Goal: Transaction & Acquisition: Purchase product/service

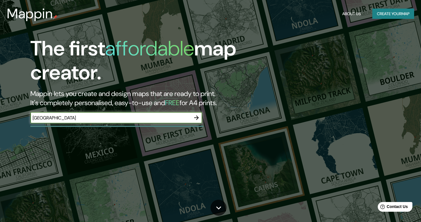
type input "[GEOGRAPHIC_DATA]"
click at [198, 116] on icon "button" at bounding box center [196, 117] width 7 height 7
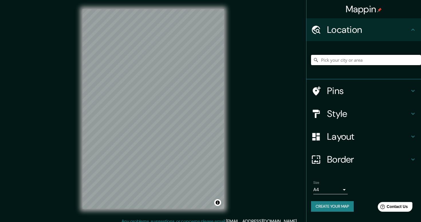
click at [355, 57] on input "Pick your city or area" at bounding box center [366, 60] width 110 height 10
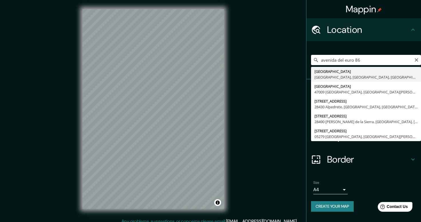
type input "[STREET_ADDRESS]"
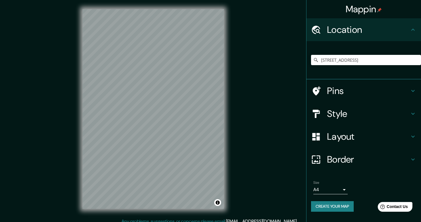
click at [350, 112] on h4 "Style" at bounding box center [368, 113] width 82 height 11
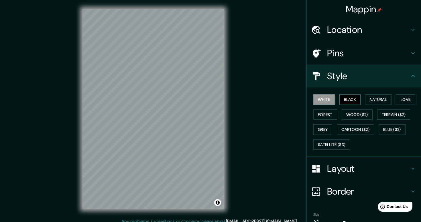
click at [352, 99] on button "Black" at bounding box center [349, 99] width 21 height 11
click at [376, 100] on button "Natural" at bounding box center [378, 99] width 26 height 11
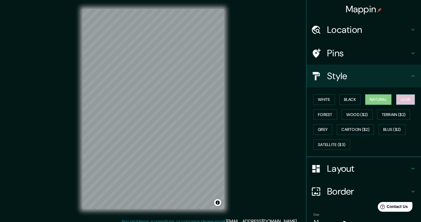
click at [401, 100] on button "Love" at bounding box center [405, 99] width 19 height 11
click at [385, 116] on button "Terrain ($2)" at bounding box center [393, 115] width 33 height 11
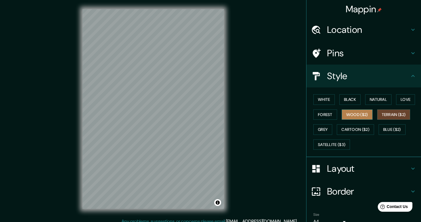
click at [362, 116] on button "Wood ($2)" at bounding box center [356, 115] width 31 height 11
click at [328, 107] on div "White Black Natural Love Forest Wood ($2) Terrain ($2) Grey Cartoon ($2) Blue (…" at bounding box center [366, 122] width 110 height 60
click at [328, 116] on button "Forest" at bounding box center [325, 115] width 24 height 11
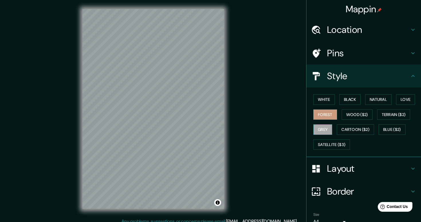
click at [330, 127] on button "Grey" at bounding box center [322, 129] width 19 height 11
click at [357, 131] on button "Cartoon ($2)" at bounding box center [354, 129] width 37 height 11
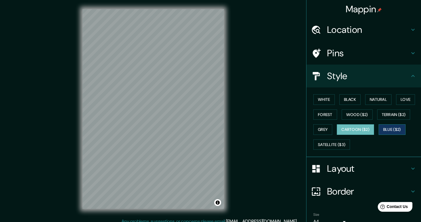
click at [392, 128] on button "Blue ($2)" at bounding box center [391, 129] width 27 height 11
click at [336, 142] on button "Satellite ($3)" at bounding box center [331, 145] width 37 height 11
click at [363, 128] on button "Cartoon ($2)" at bounding box center [354, 129] width 37 height 11
click at [395, 131] on button "Blue ($2)" at bounding box center [391, 129] width 27 height 11
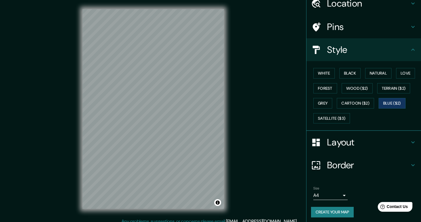
click at [338, 160] on h4 "Border" at bounding box center [368, 165] width 82 height 11
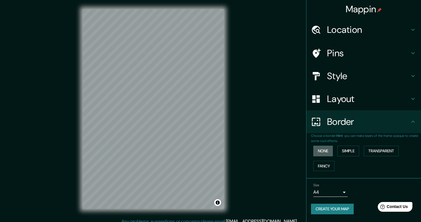
click at [325, 152] on button "None" at bounding box center [322, 151] width 19 height 11
click at [354, 151] on button "Simple" at bounding box center [348, 151] width 22 height 11
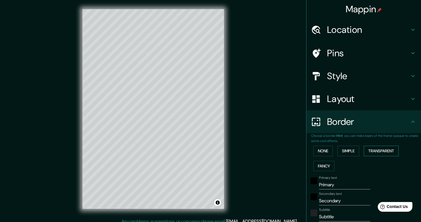
click at [385, 153] on button "Transparent" at bounding box center [380, 151] width 35 height 11
click at [324, 162] on button "Fancy" at bounding box center [323, 166] width 21 height 11
click at [321, 152] on button "None" at bounding box center [322, 151] width 19 height 11
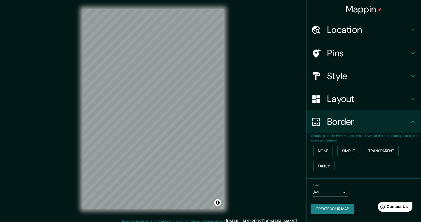
click at [328, 190] on body "Mappin Location [STREET_ADDRESS] Pins Style Layout Border Choose a border. Hint…" at bounding box center [210, 111] width 421 height 222
click at [379, 181] on div at bounding box center [210, 111] width 421 height 222
click at [335, 49] on h4 "Pins" at bounding box center [368, 52] width 82 height 11
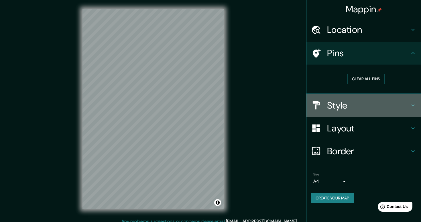
click at [326, 101] on div at bounding box center [319, 105] width 16 height 10
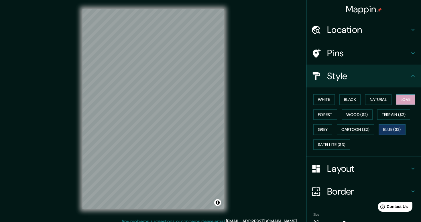
click at [398, 103] on button "Love" at bounding box center [405, 99] width 19 height 11
click at [385, 98] on button "Natural" at bounding box center [378, 99] width 26 height 11
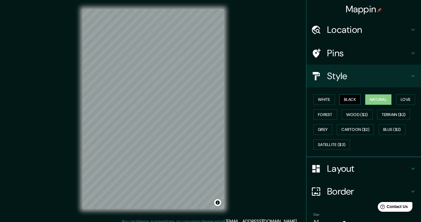
click at [344, 96] on button "Black" at bounding box center [349, 99] width 21 height 11
click at [328, 97] on button "White" at bounding box center [323, 99] width 21 height 11
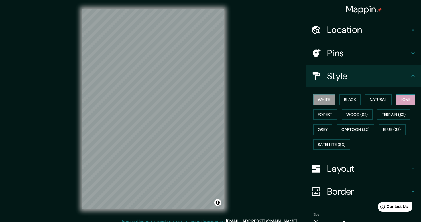
click at [413, 101] on button "Love" at bounding box center [405, 99] width 19 height 11
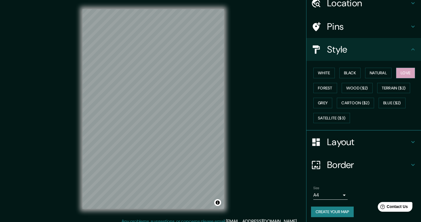
scroll to position [26, 0]
click at [328, 212] on button "Create your map" at bounding box center [332, 212] width 43 height 11
click at [336, 211] on div "Create your map" at bounding box center [363, 212] width 105 height 11
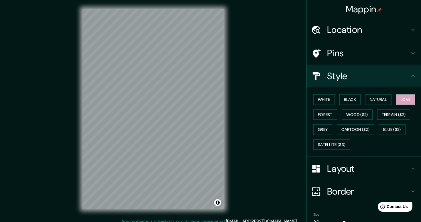
scroll to position [0, 0]
click at [218, 203] on button "Toggle attribution" at bounding box center [217, 202] width 7 height 7
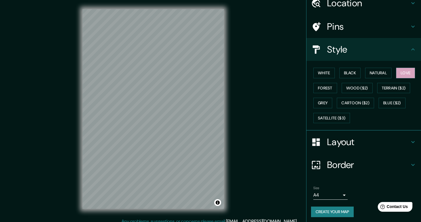
scroll to position [26, 0]
click at [320, 208] on button "Create your map" at bounding box center [332, 212] width 43 height 11
click at [390, 87] on button "Terrain ($2)" at bounding box center [393, 88] width 33 height 11
